Goal: Task Accomplishment & Management: Manage account settings

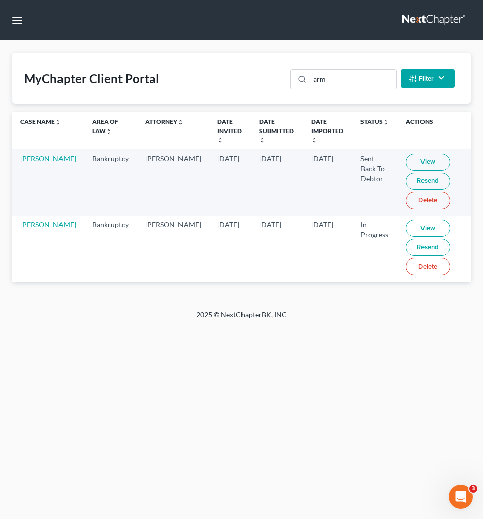
drag, startPoint x: 240, startPoint y: 365, endPoint x: 226, endPoint y: 350, distance: 20.7
click at [240, 365] on div "Home New Case Client Portal Directory Cases [PERSON_NAME] Law Firm, LLC [EMAIL_…" at bounding box center [241, 259] width 483 height 519
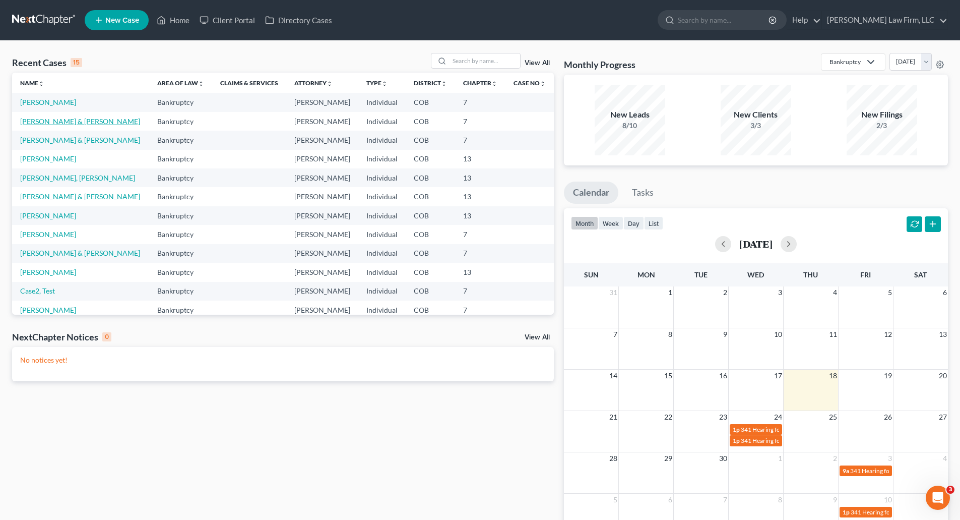
click at [39, 120] on link "[PERSON_NAME] & [PERSON_NAME]" at bounding box center [80, 121] width 120 height 9
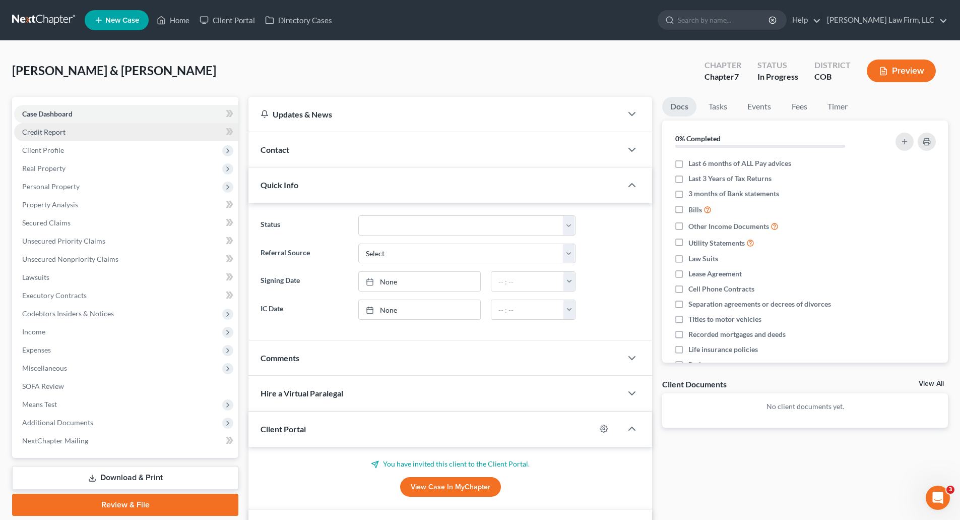
click at [39, 127] on span "Credit Report" at bounding box center [43, 131] width 43 height 9
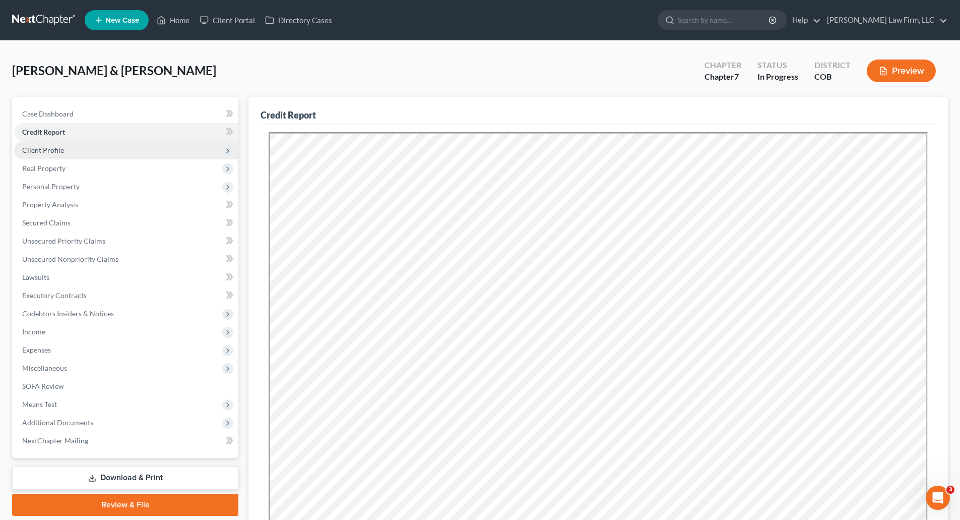
click at [55, 148] on span "Client Profile" at bounding box center [43, 150] width 42 height 9
click at [63, 148] on span "Client Profile" at bounding box center [126, 150] width 224 height 18
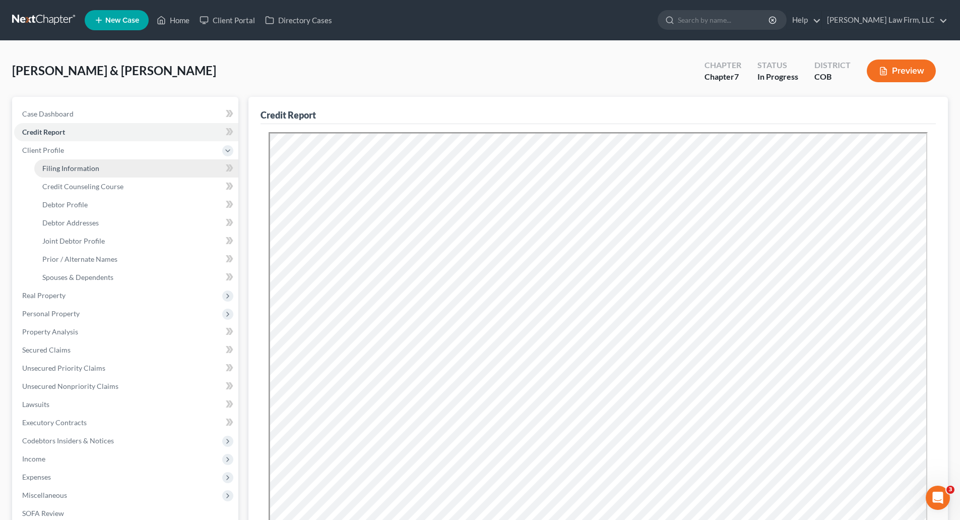
click at [68, 167] on span "Filing Information" at bounding box center [70, 168] width 57 height 9
select select "1"
select select "0"
select select "11"
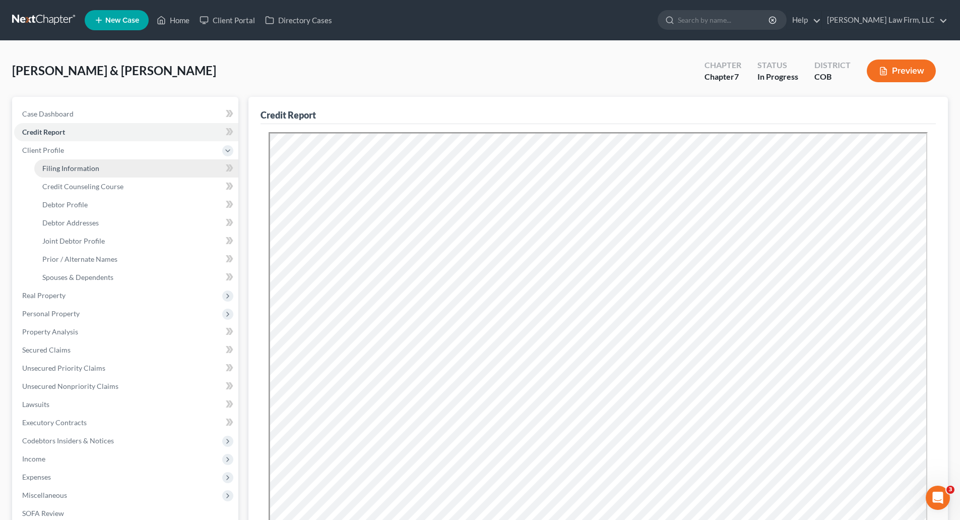
select select "5"
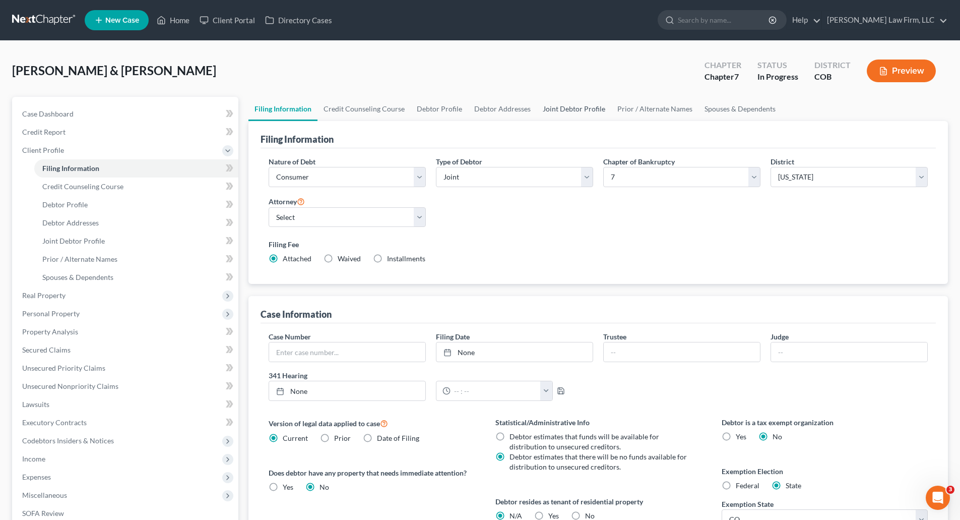
click at [591, 115] on link "Joint Debtor Profile" at bounding box center [574, 109] width 75 height 24
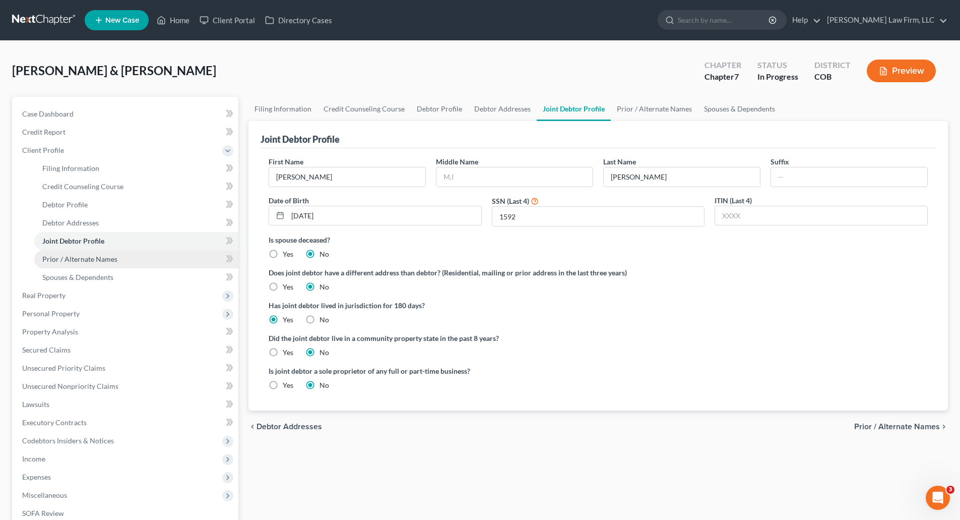
click at [77, 264] on link "Prior / Alternate Names" at bounding box center [136, 259] width 204 height 18
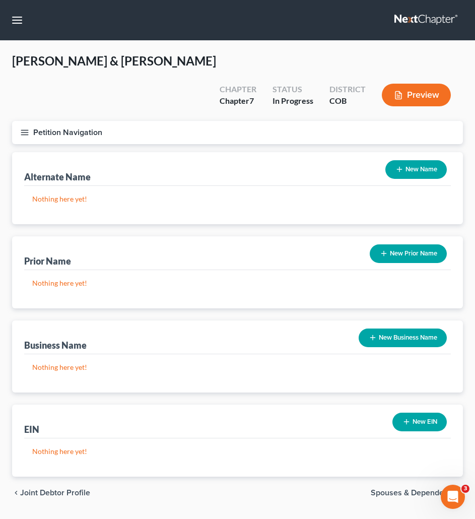
click at [425, 244] on button "New Prior Name" at bounding box center [408, 253] width 77 height 19
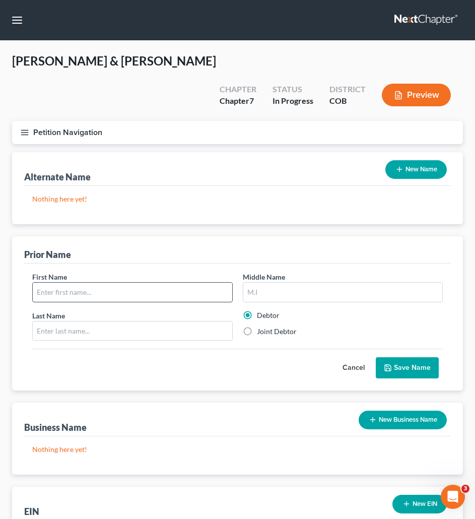
click at [61, 283] on input "text" at bounding box center [133, 292] width 200 height 19
paste input "CHRISTAL"
type input "Christal"
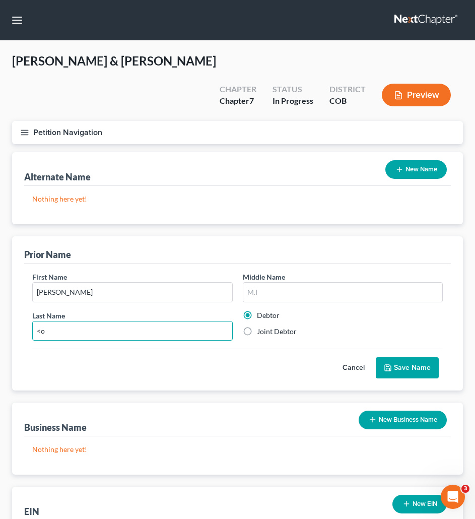
type input "<"
type input "Mo"
drag, startPoint x: 54, startPoint y: 310, endPoint x: -27, endPoint y: 309, distance: 81.1
click at [0, 309] on html "Home New Case Client Portal Directory Cases Curtis Law Firm, LLC zrodriguez@cmc…" at bounding box center [237, 314] width 475 height 629
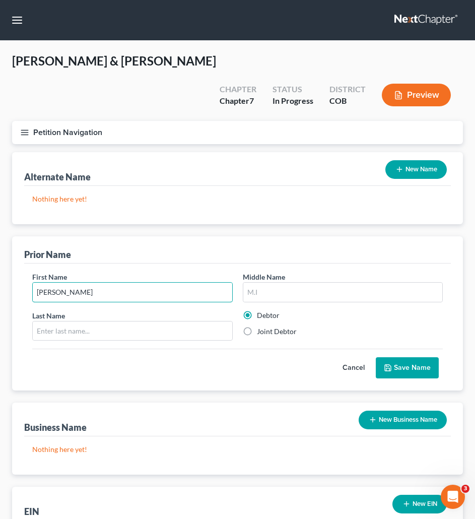
drag, startPoint x: 82, startPoint y: 276, endPoint x: -102, endPoint y: 277, distance: 183.9
click at [0, 277] on html "Home New Case Client Portal Directory Cases Curtis Law Firm, LLC zrodriguez@cmc…" at bounding box center [237, 314] width 475 height 629
paste input "HRISTAL"
type input "CHRISTAL"
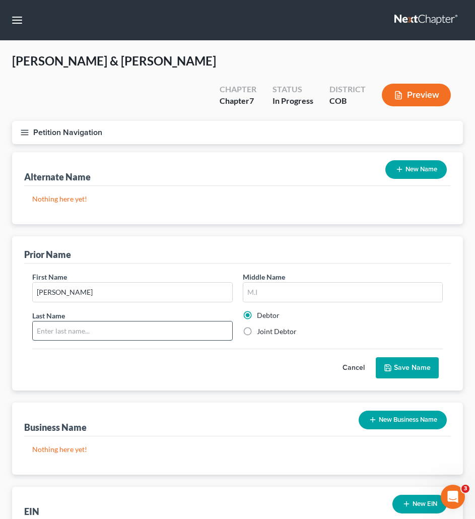
click at [98, 322] on input "text" at bounding box center [133, 331] width 200 height 19
paste input "MOSTERIO"
type input "MOSTERIO"
click at [423, 357] on button "Save Name" at bounding box center [407, 367] width 63 height 21
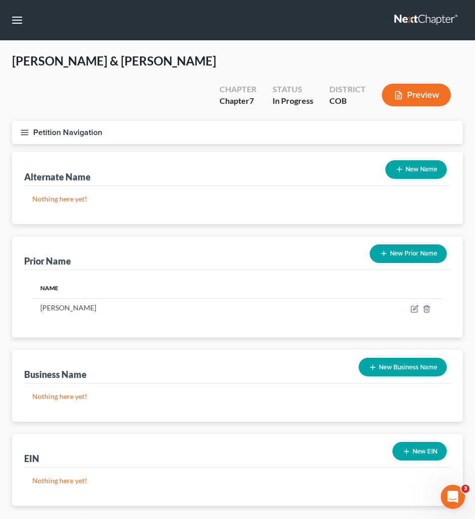
click at [434, 160] on button "New Name" at bounding box center [416, 169] width 61 height 19
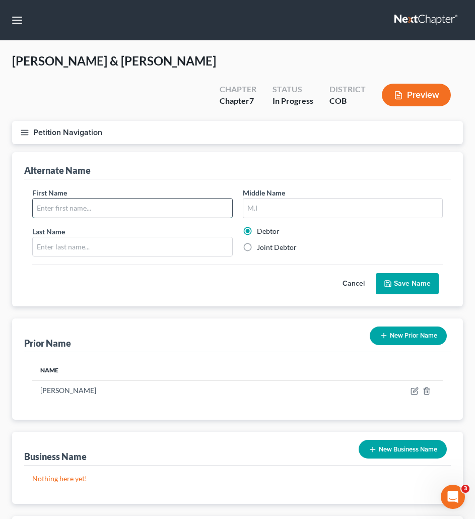
click at [98, 199] on input "text" at bounding box center [133, 208] width 200 height 19
paste input "CHRISTAL"
type input "CHRISTAL"
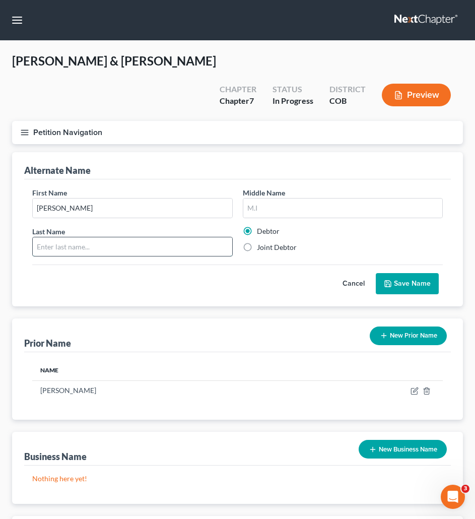
click at [158, 237] on input "text" at bounding box center [133, 246] width 200 height 19
paste input "AMANINO"
type input "AMANINO"
click at [419, 273] on button "Save Name" at bounding box center [407, 283] width 63 height 21
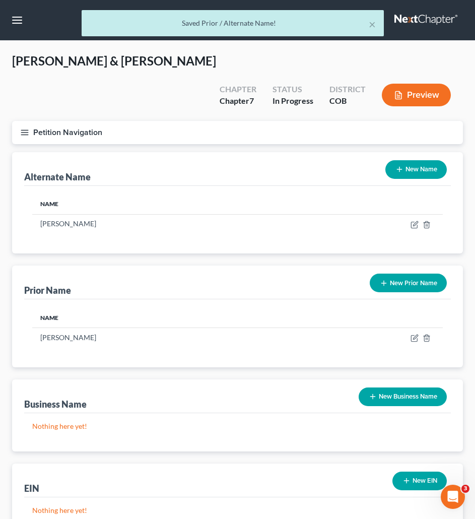
click at [419, 160] on button "New Name" at bounding box center [416, 169] width 61 height 19
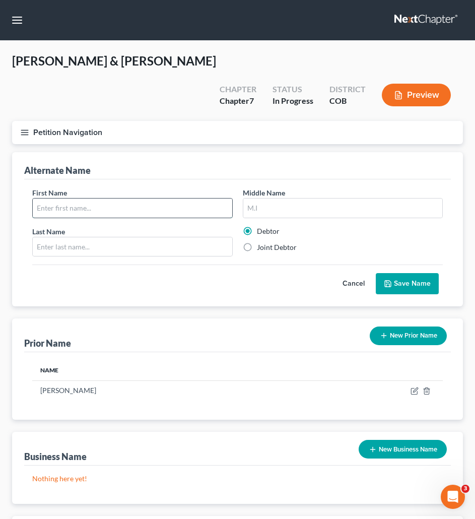
click at [111, 199] on input "text" at bounding box center [133, 208] width 200 height 19
paste input "CHRISTAL"
type input "CHRISTAL"
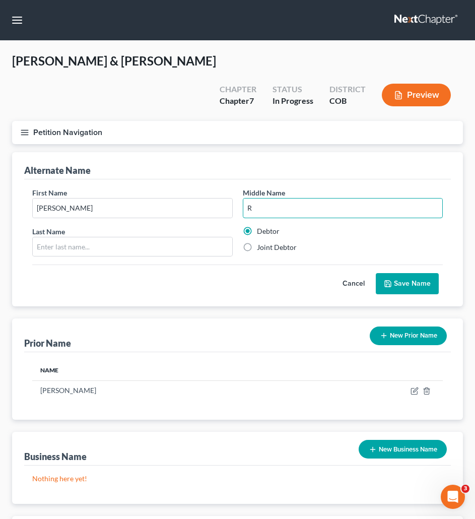
type input "R"
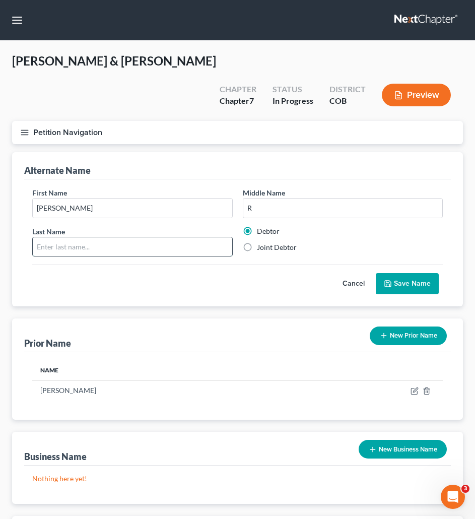
click at [141, 237] on input "text" at bounding box center [133, 246] width 200 height 19
paste input "ARMANINO"
type input "ARMANINO"
click at [430, 273] on button "Save Name" at bounding box center [407, 283] width 63 height 21
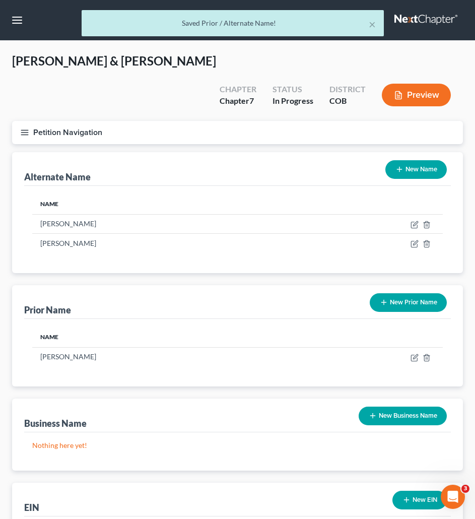
click at [435, 160] on button "New Name" at bounding box center [416, 169] width 61 height 19
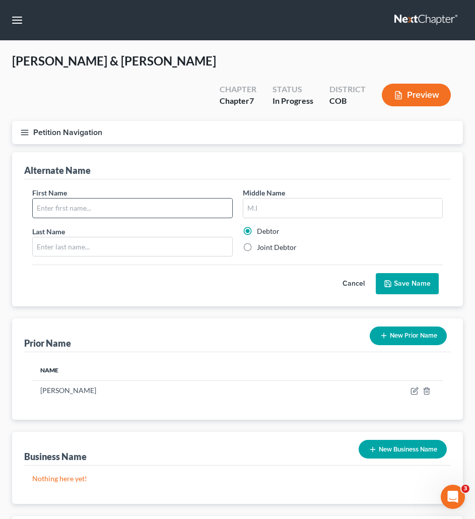
click at [158, 199] on input "text" at bounding box center [133, 208] width 200 height 19
paste input "CHRISTALS"
type input "CHRISTALS"
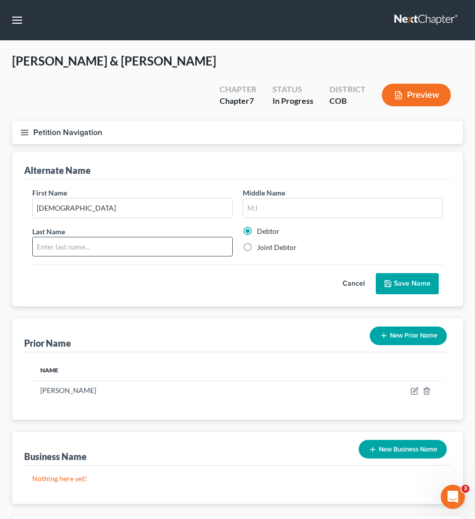
click at [146, 237] on input "text" at bounding box center [133, 246] width 200 height 19
paste input "MOSTEIRO"
type input "MOSTEIRO"
click at [408, 273] on button "Save Name" at bounding box center [407, 283] width 63 height 21
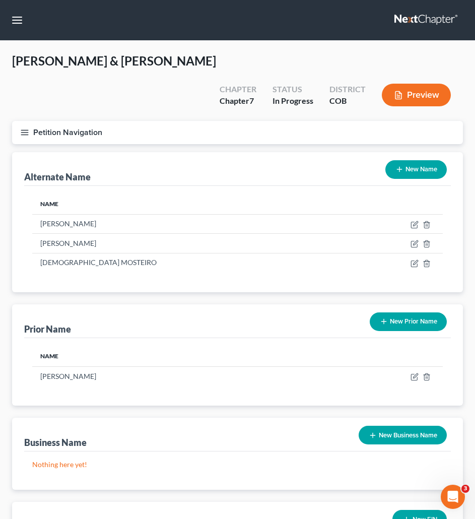
click at [407, 160] on button "New Name" at bounding box center [416, 169] width 61 height 19
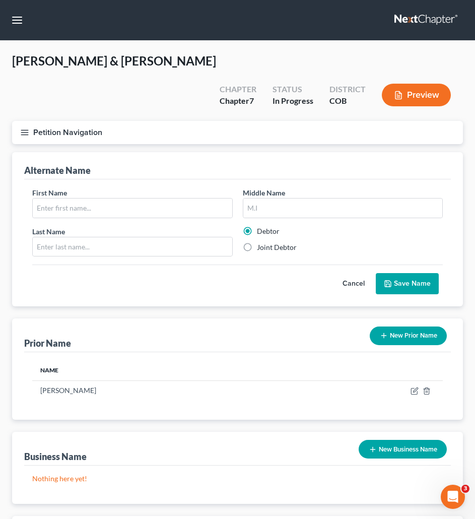
click at [98, 274] on div "First Name Middle Name Last Name * Debtor Joint Debtor Cancel Save Name" at bounding box center [237, 242] width 427 height 127
click at [22, 128] on icon "button" at bounding box center [24, 132] width 9 height 9
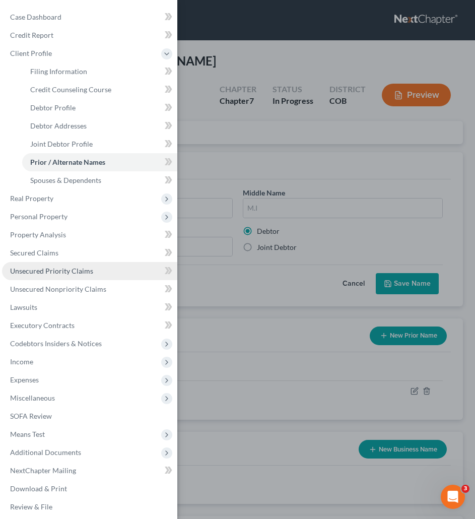
click at [51, 277] on link "Unsecured Priority Claims" at bounding box center [89, 271] width 175 height 18
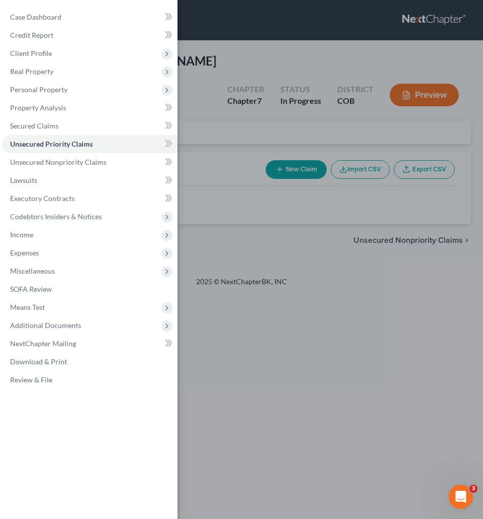
click at [247, 258] on div "Case Dashboard Payments Invoices Payments Payments Credit Report Client Profile" at bounding box center [241, 259] width 483 height 519
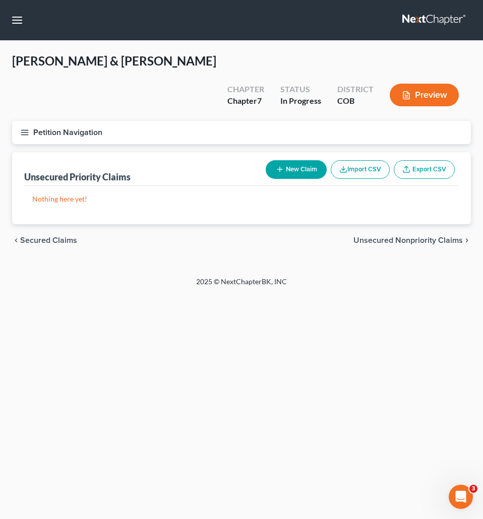
click at [29, 121] on button "Petition Navigation" at bounding box center [241, 132] width 459 height 23
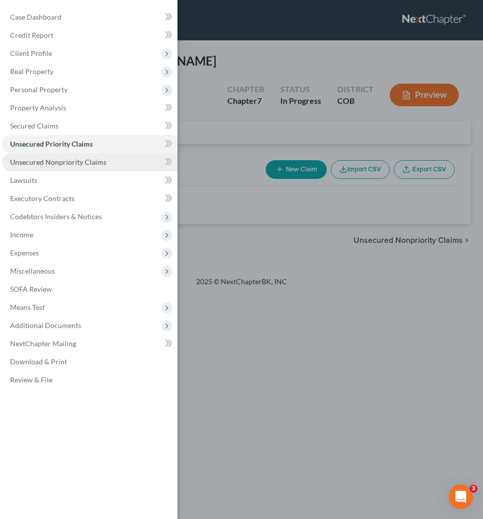
click at [47, 161] on span "Unsecured Nonpriority Claims" at bounding box center [58, 162] width 96 height 9
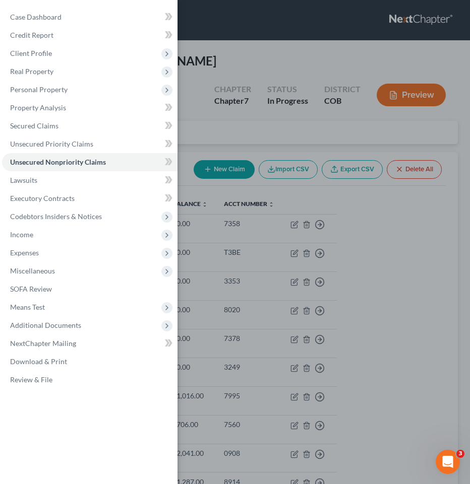
click at [408, 195] on div "Case Dashboard Payments Invoices Payments Payments Credit Report Client Profile" at bounding box center [235, 242] width 470 height 484
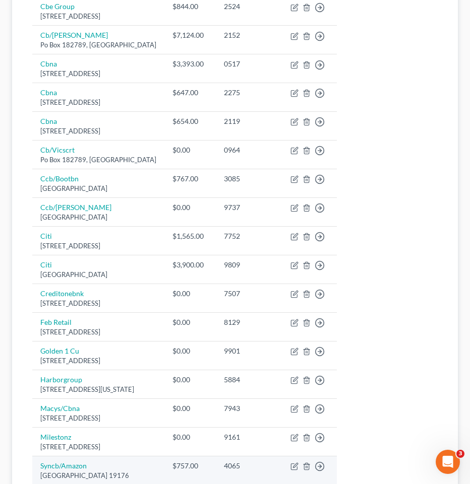
scroll to position [493, 0]
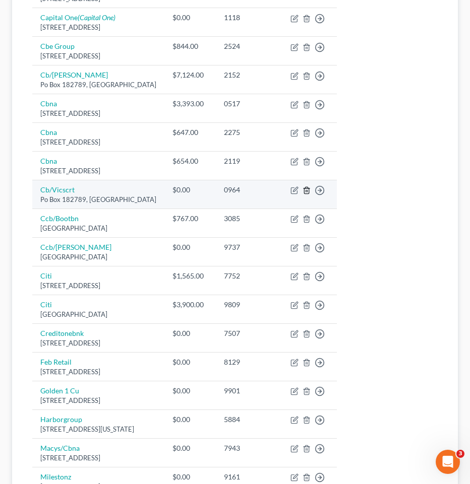
click at [310, 186] on icon "button" at bounding box center [306, 190] width 8 height 8
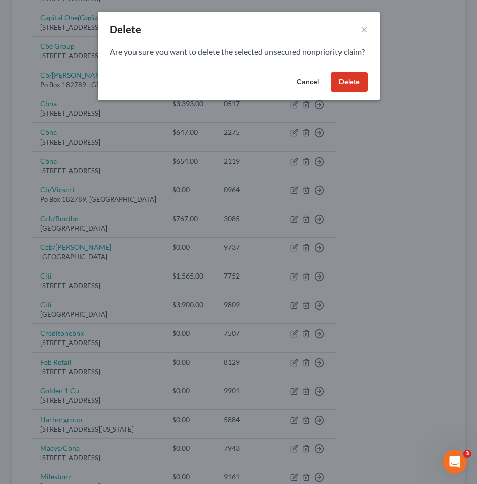
click at [364, 87] on button "Delete" at bounding box center [349, 82] width 37 height 20
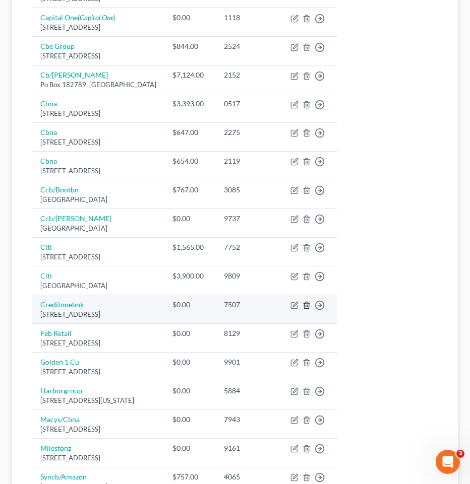
click at [308, 302] on icon "button" at bounding box center [306, 305] width 5 height 7
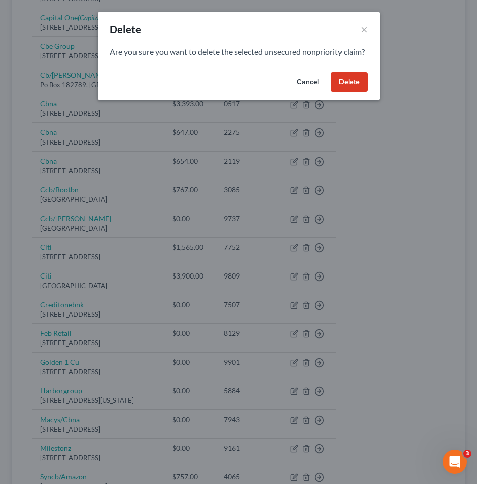
click at [356, 92] on button "Delete" at bounding box center [349, 82] width 37 height 20
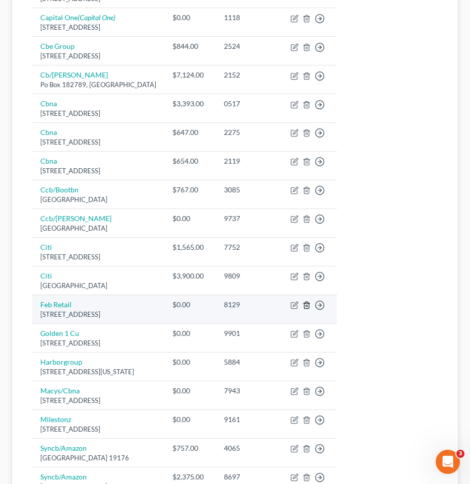
click at [310, 301] on icon "button" at bounding box center [306, 305] width 8 height 8
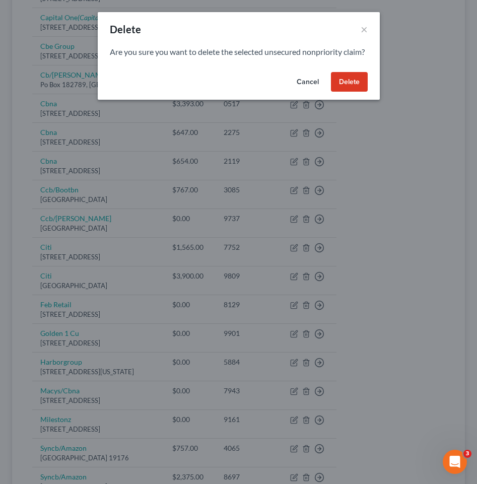
click at [344, 90] on button "Delete" at bounding box center [349, 82] width 37 height 20
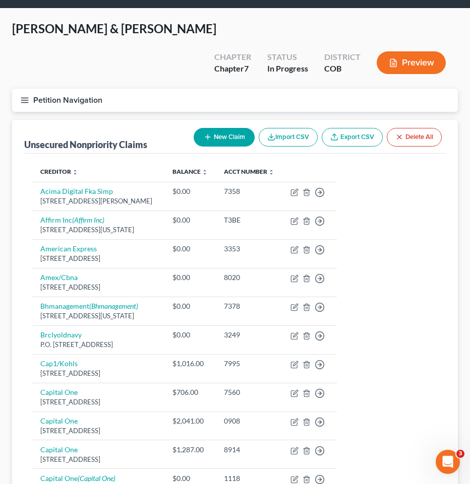
scroll to position [40, 0]
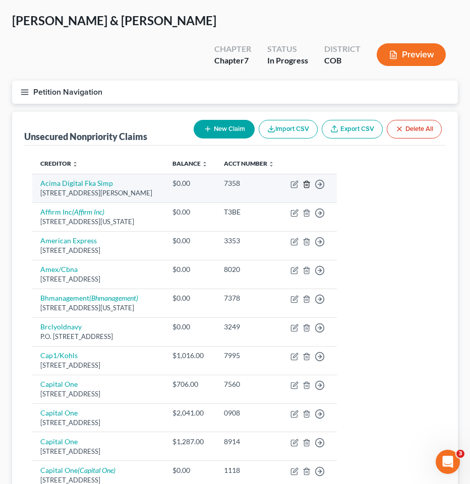
click at [310, 180] on icon "button" at bounding box center [306, 184] width 8 height 8
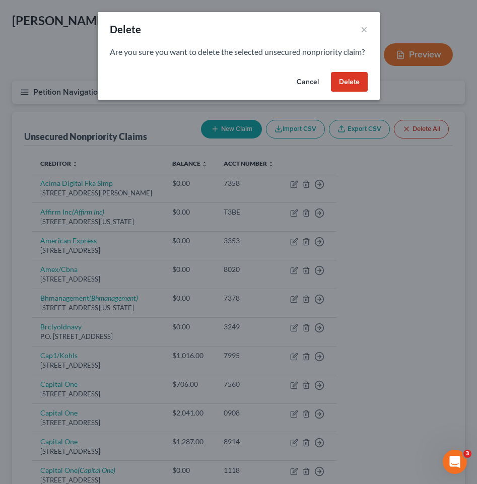
click at [358, 92] on button "Delete" at bounding box center [349, 82] width 37 height 20
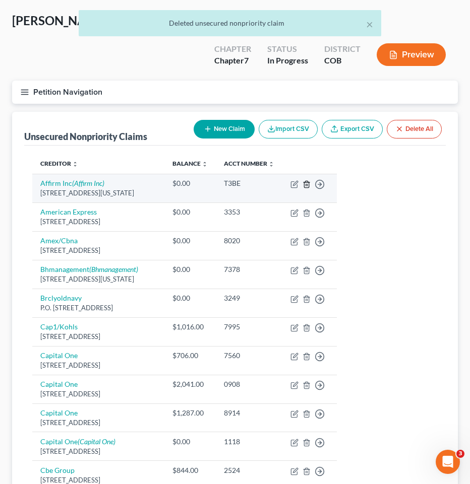
click at [307, 184] on line "button" at bounding box center [307, 185] width 0 height 2
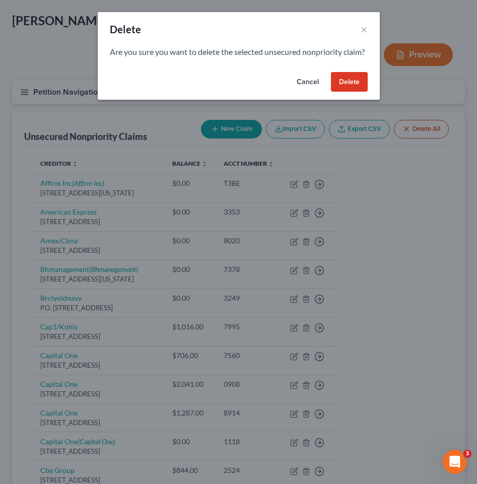
drag, startPoint x: 343, startPoint y: 94, endPoint x: 308, endPoint y: 118, distance: 42.1
click at [343, 92] on button "Delete" at bounding box center [349, 82] width 37 height 20
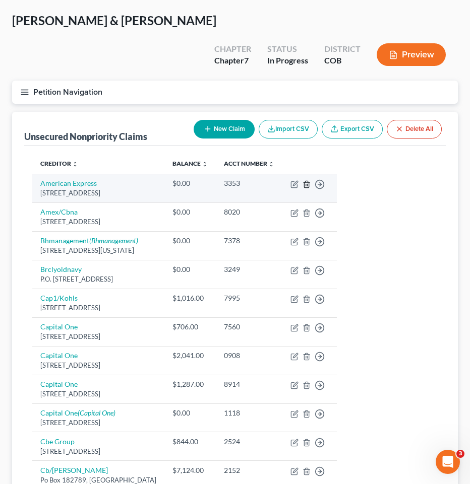
click at [310, 180] on icon "button" at bounding box center [306, 184] width 8 height 8
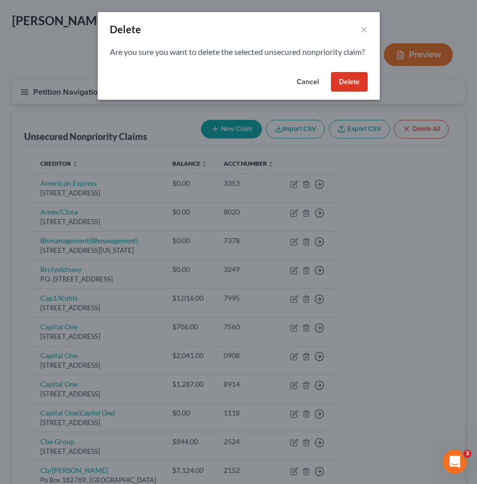
click at [337, 91] on button "Delete" at bounding box center [349, 82] width 37 height 20
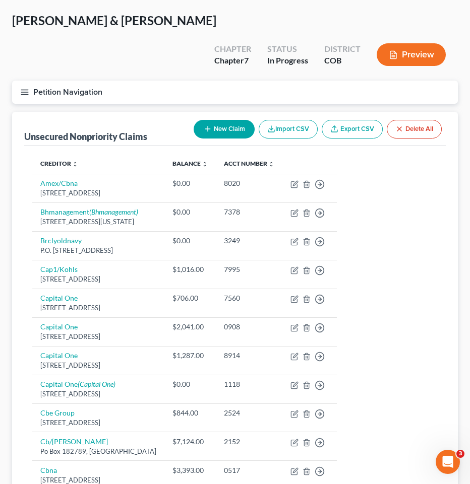
click at [293, 81] on button "Petition Navigation" at bounding box center [234, 92] width 445 height 23
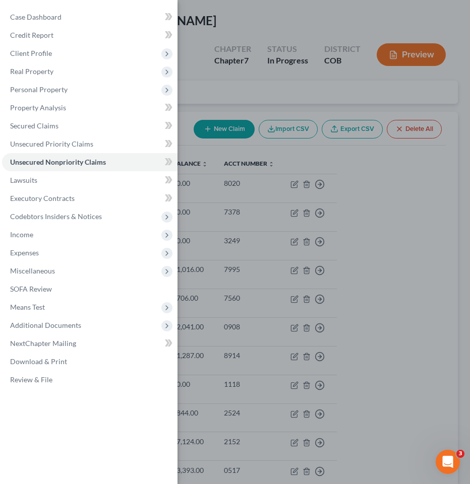
click at [293, 62] on div "Case Dashboard Payments Invoices Payments Payments Credit Report Client Profile" at bounding box center [235, 242] width 470 height 484
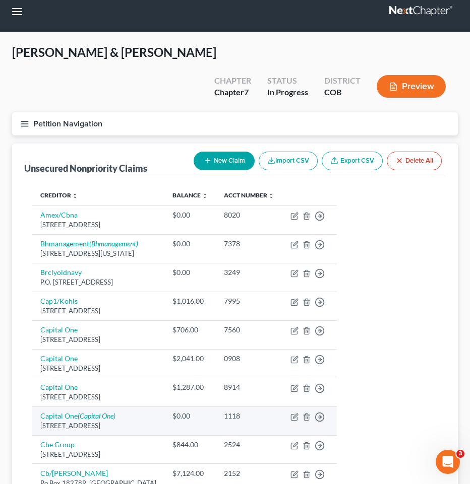
scroll to position [0, 0]
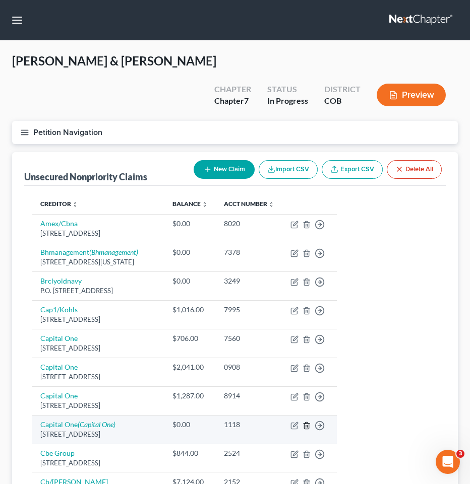
click at [310, 422] on icon "button" at bounding box center [306, 426] width 8 height 8
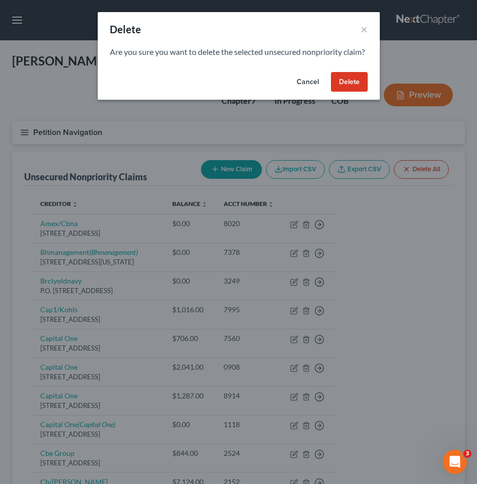
click at [351, 92] on button "Delete" at bounding box center [349, 82] width 37 height 20
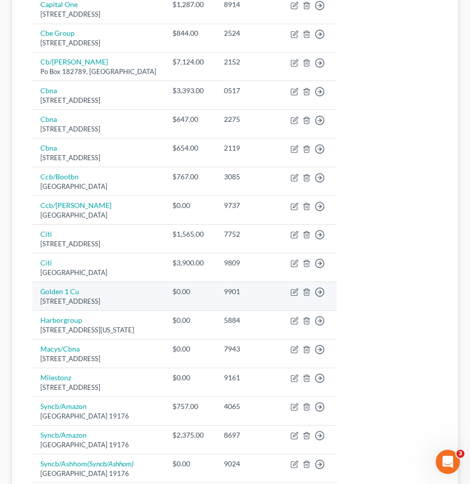
scroll to position [403, 0]
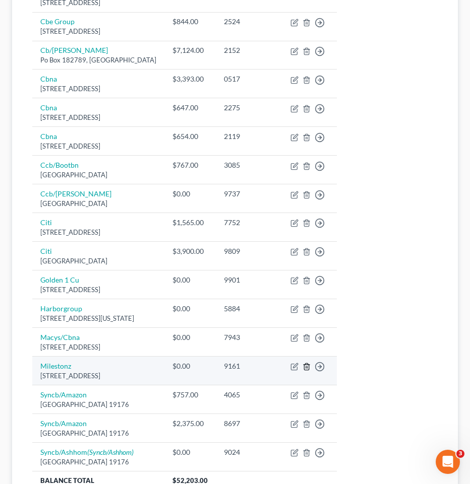
click at [309, 365] on polyline "button" at bounding box center [306, 365] width 6 height 0
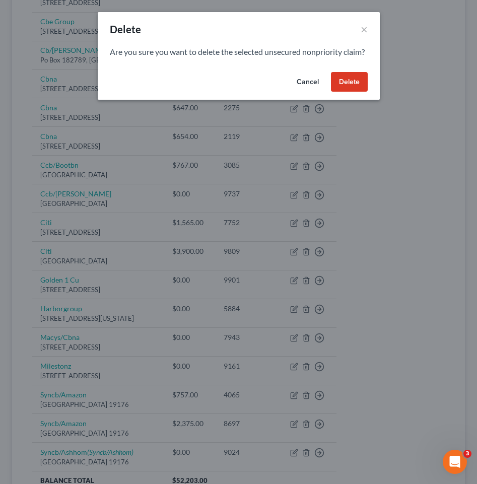
click at [350, 92] on button "Delete" at bounding box center [349, 82] width 37 height 20
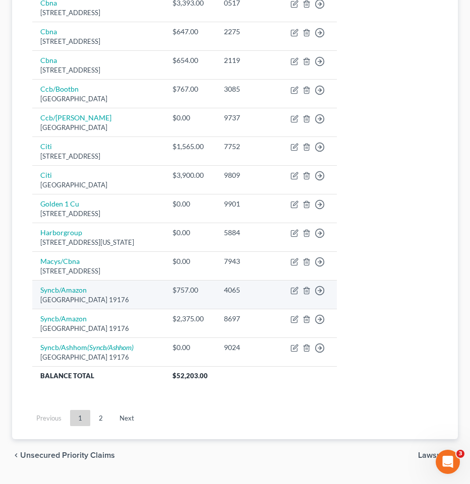
scroll to position [481, 0]
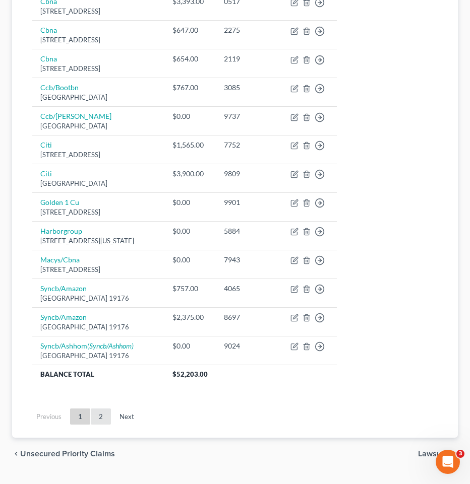
click at [102, 409] on link "2" at bounding box center [101, 417] width 20 height 16
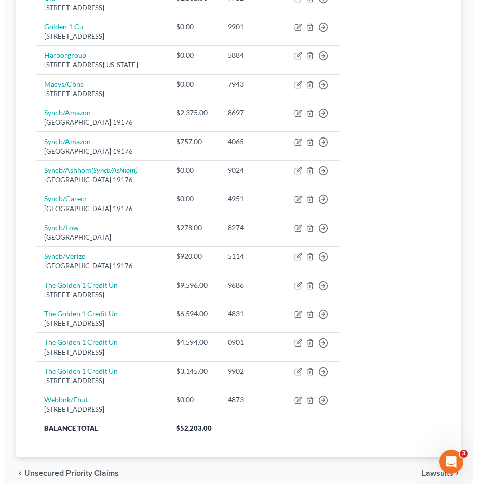
scroll to position [655, 0]
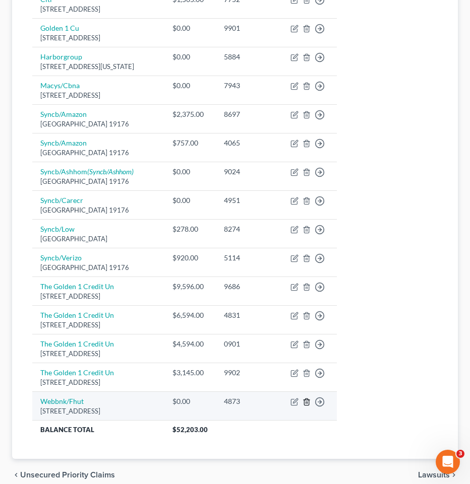
click at [308, 399] on icon "button" at bounding box center [306, 402] width 5 height 7
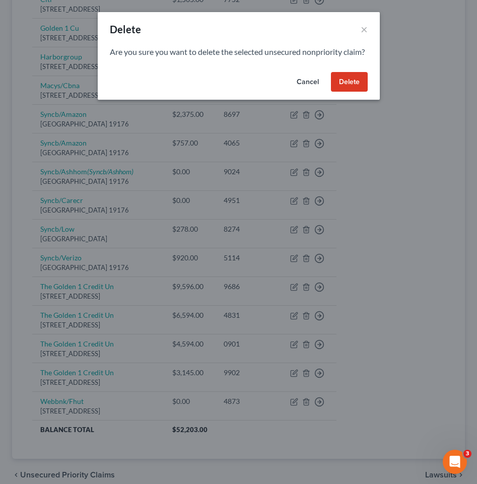
click at [359, 88] on button "Delete" at bounding box center [349, 82] width 37 height 20
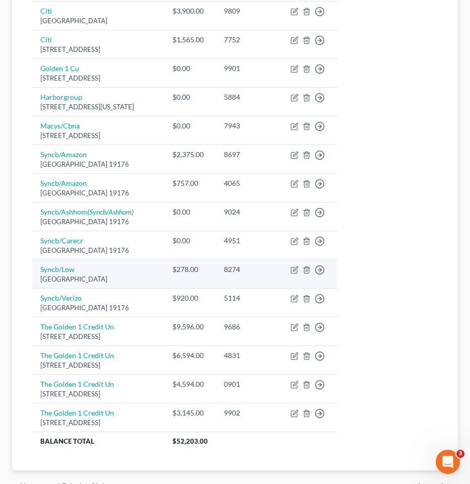
scroll to position [597, 0]
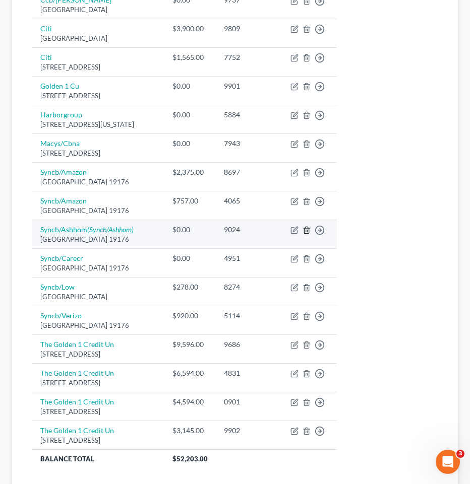
click at [307, 230] on line "button" at bounding box center [307, 231] width 0 height 2
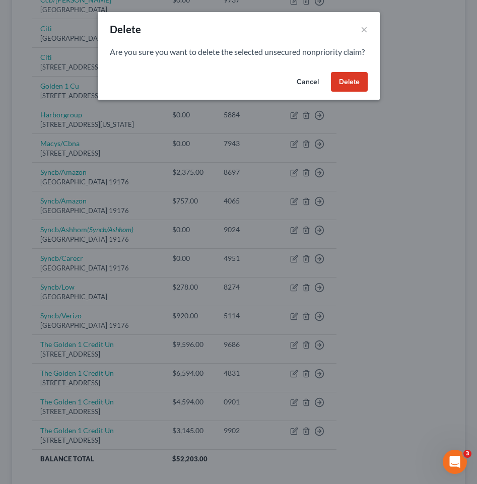
click at [344, 90] on button "Delete" at bounding box center [349, 82] width 37 height 20
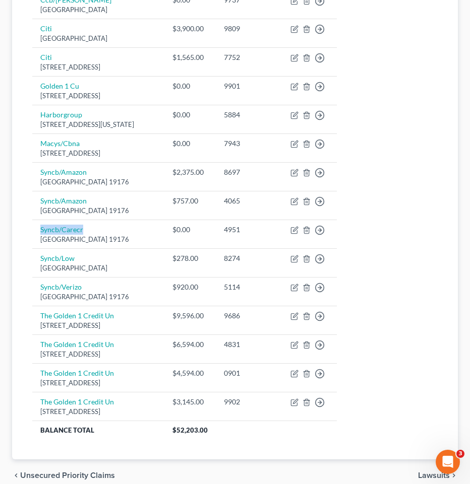
drag, startPoint x: 89, startPoint y: 205, endPoint x: 26, endPoint y: 205, distance: 63.5
click at [26, 205] on div "Creditor expand_more expand_less unfold_more Balance expand_more expand_less un…" at bounding box center [234, 24] width 421 height 871
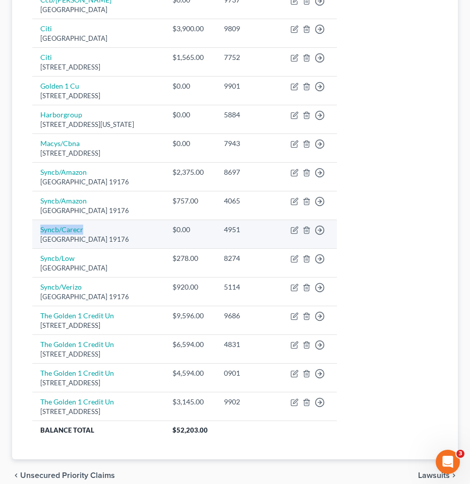
copy link "Syncb/Carecr"
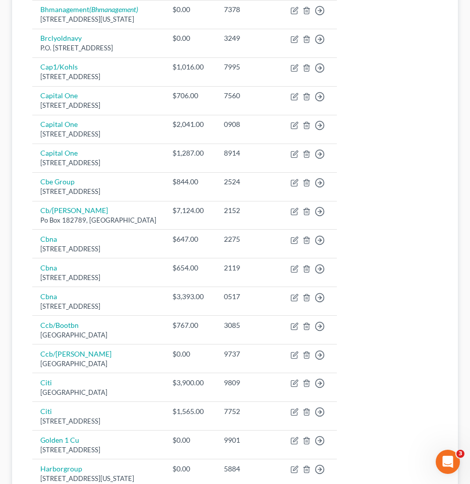
scroll to position [195, 0]
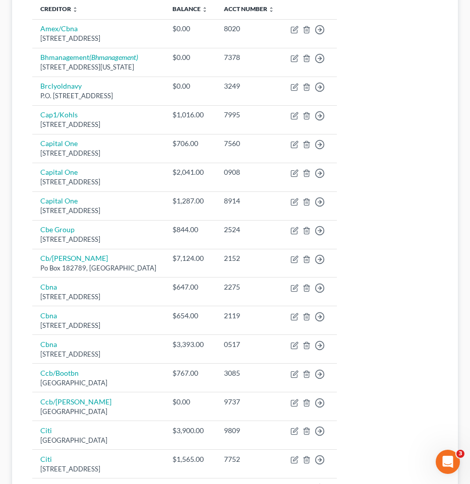
click at [384, 94] on table "Creditor expand_more expand_less unfold_more Balance expand_more expand_less un…" at bounding box center [234, 420] width 405 height 843
